Goal: Answer question/provide support: Share knowledge or assist other users

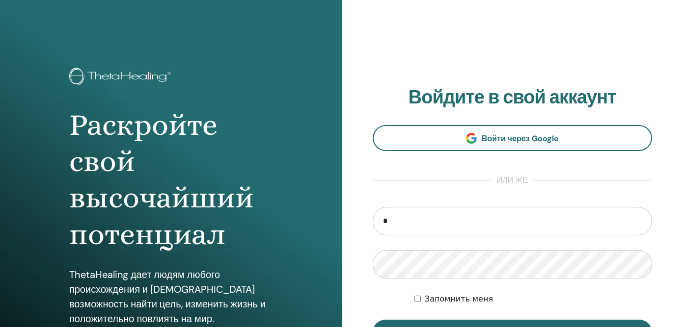
type input "**********"
click at [373, 320] on button "Вход" at bounding box center [513, 333] width 280 height 26
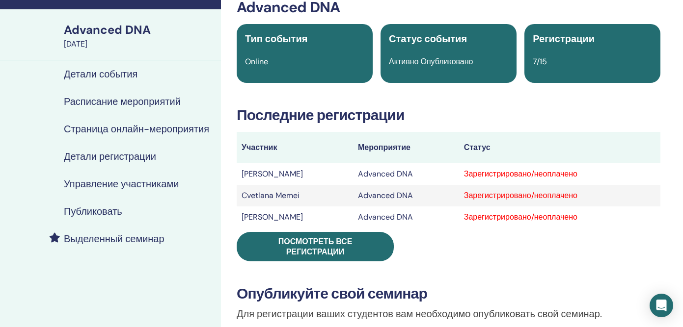
scroll to position [58, 0]
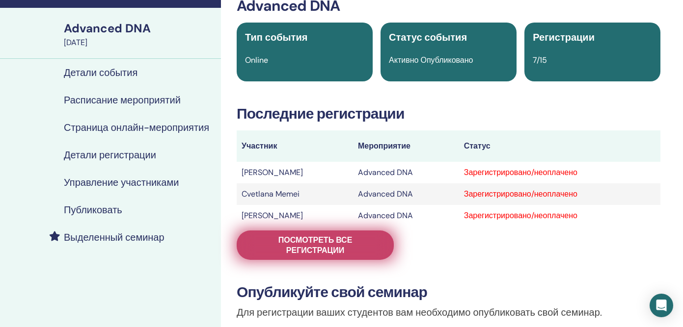
click at [333, 243] on span "Посмотреть все регистрации" at bounding box center [315, 245] width 133 height 21
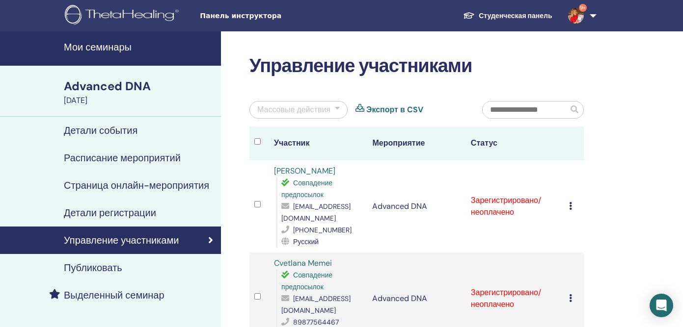
scroll to position [2, 0]
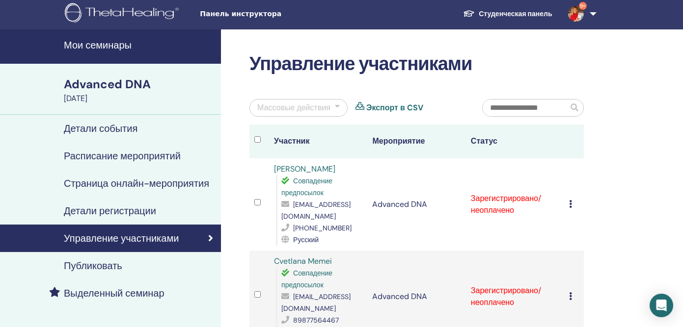
click at [108, 46] on h4 "Мои семинары" at bounding box center [139, 45] width 151 height 12
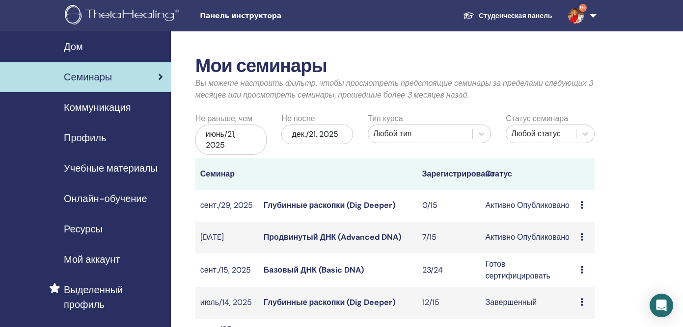
click at [302, 273] on link "Базовый ДНК (Basic DNA)" at bounding box center [314, 270] width 100 height 10
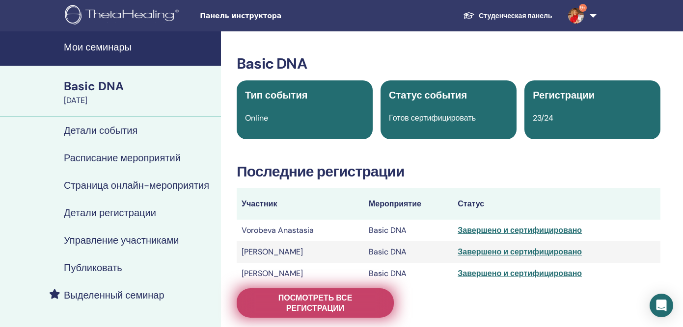
click at [368, 308] on span "Посмотреть все регистрации" at bounding box center [315, 303] width 133 height 21
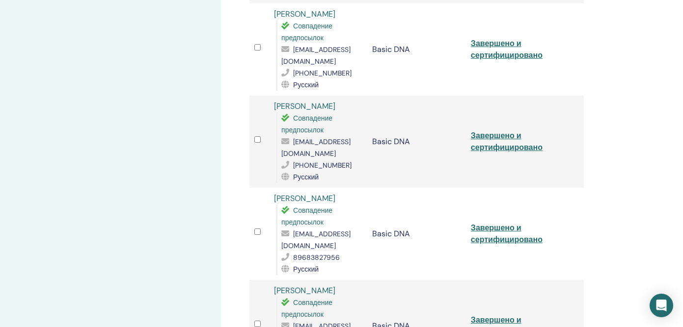
scroll to position [1105, 0]
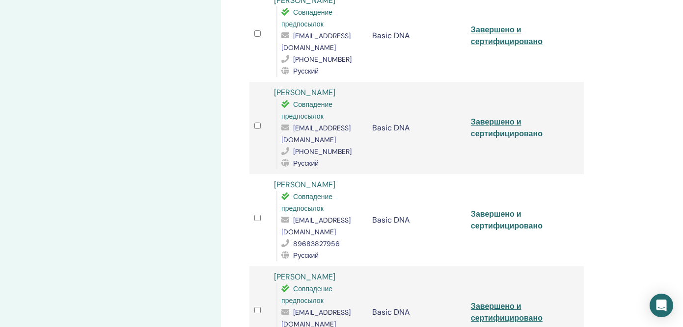
click at [487, 209] on link "Завершено и сертифицировано" at bounding box center [507, 220] width 72 height 22
click at [300, 216] on span "taneivanova48@gmail.com" at bounding box center [315, 226] width 69 height 21
copy span "taneivanova48@gmail.com"
